Goal: Check status: Check status

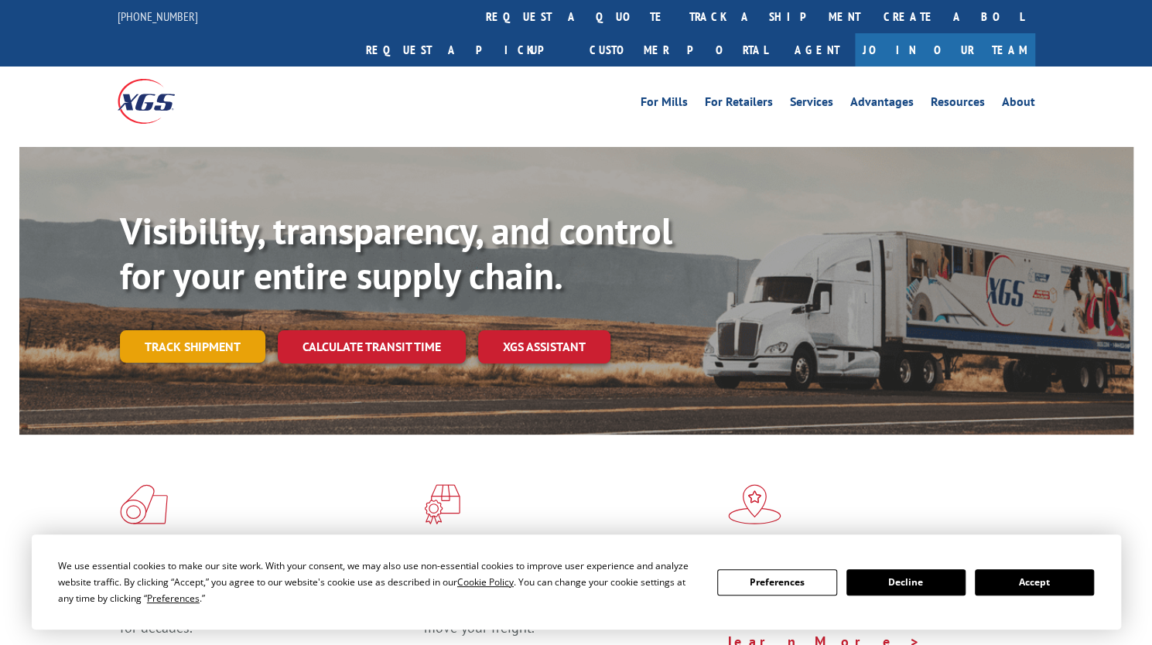
click at [226, 330] on link "Track shipment" at bounding box center [192, 346] width 145 height 32
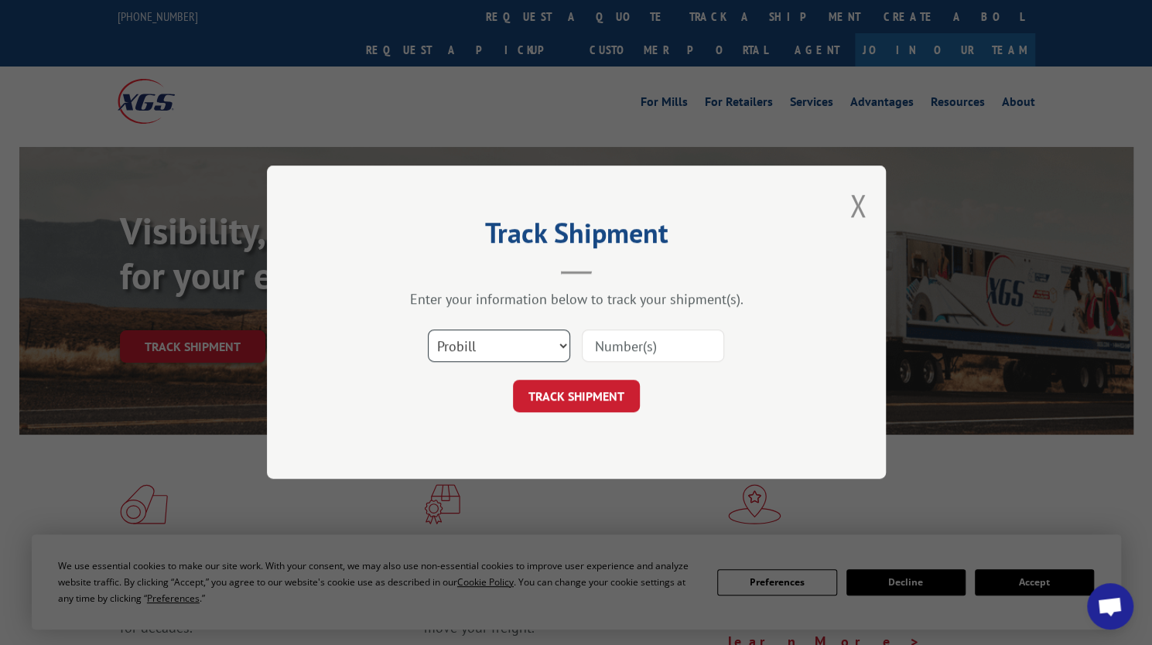
click at [484, 354] on select "Select category... Probill BOL PO" at bounding box center [499, 346] width 142 height 32
select select "bol"
click at [428, 330] on select "Select category... Probill BOL PO" at bounding box center [499, 346] width 142 height 32
click at [627, 350] on input at bounding box center [653, 346] width 142 height 32
paste input "507460"
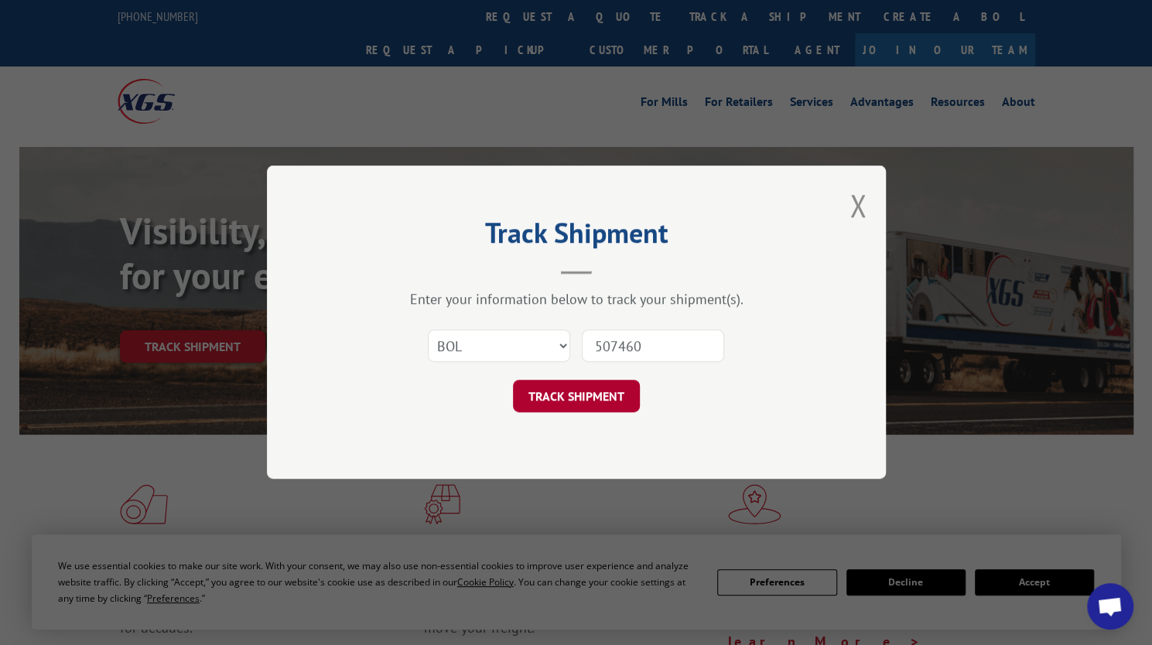
type input "507460"
click at [588, 392] on button "TRACK SHIPMENT" at bounding box center [576, 397] width 127 height 32
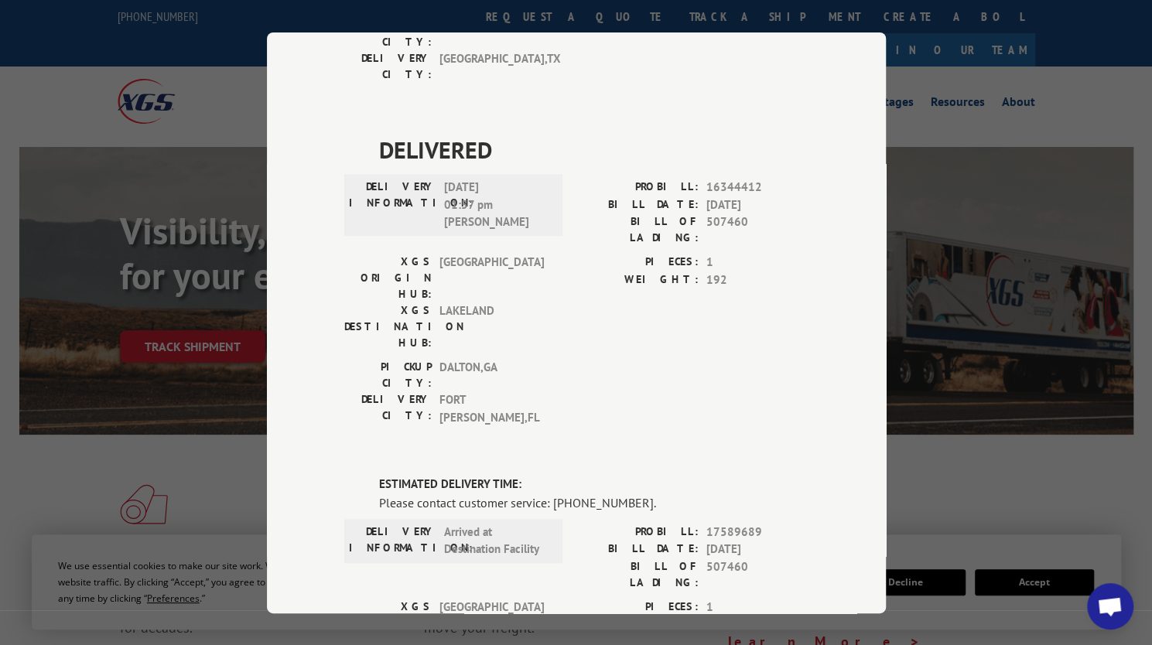
scroll to position [1049, 0]
